Goal: Find specific page/section: Find specific page/section

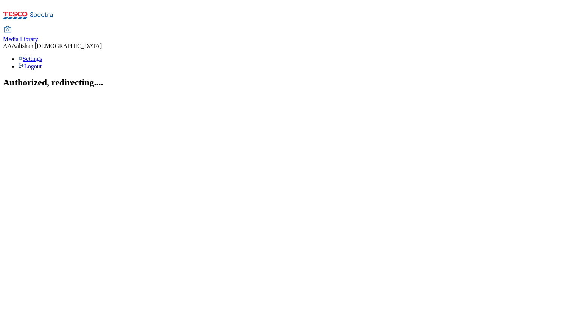
click at [38, 36] on span "Media Library" at bounding box center [20, 39] width 35 height 6
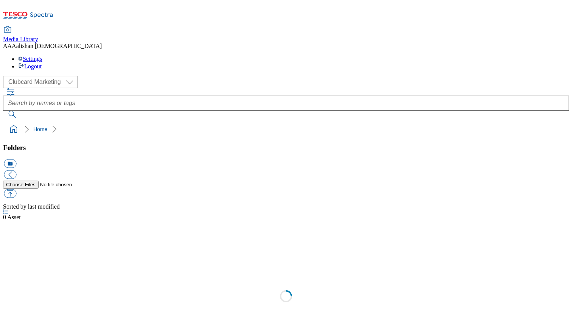
scroll to position [0, 0]
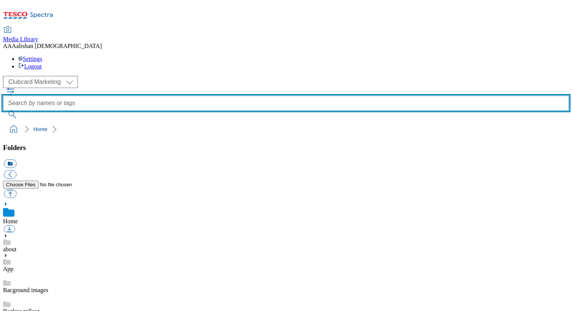
click at [230, 96] on input "text" at bounding box center [286, 103] width 566 height 15
type input "unpack"
click at [3, 111] on button "submit" at bounding box center [13, 115] width 20 height 8
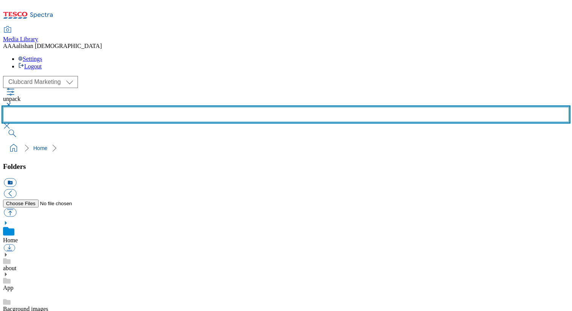
scroll to position [22, 0]
